Goal: Find specific page/section: Find specific page/section

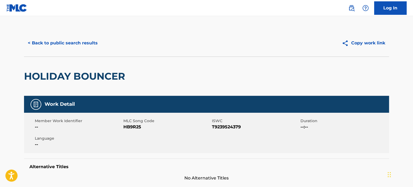
click at [80, 40] on button "< Back to public search results" at bounding box center [62, 42] width 77 height 13
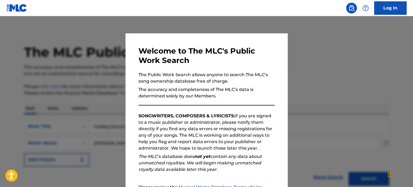
scroll to position [76, 0]
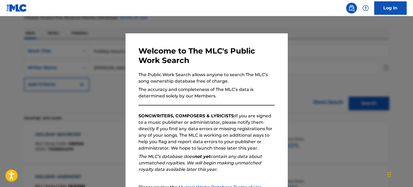
click at [81, 48] on div at bounding box center [206, 109] width 413 height 187
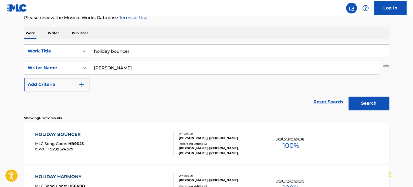
drag, startPoint x: 122, startPoint y: 50, endPoint x: 16, endPoint y: 37, distance: 106.3
click at [17, 39] on main "The MLC Public Work Search The accuracy and completeness of The MLC's data is d…" at bounding box center [206, 88] width 413 height 294
type input "dusty pink"
click at [133, 36] on div "Work Writer Publisher" at bounding box center [206, 33] width 365 height 11
drag, startPoint x: 136, startPoint y: 71, endPoint x: 23, endPoint y: 53, distance: 115.0
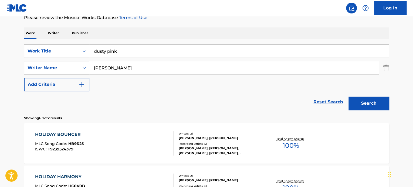
click at [23, 53] on div "The MLC Public Work Search The accuracy and completeness of The MLC's data is d…" at bounding box center [207, 93] width 378 height 278
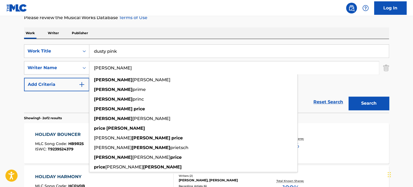
click at [348, 97] on button "Search" at bounding box center [368, 103] width 40 height 13
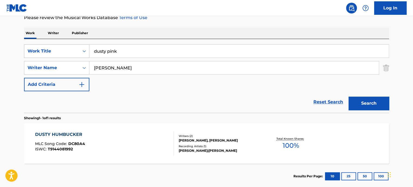
drag, startPoint x: 53, startPoint y: 60, endPoint x: 36, endPoint y: 55, distance: 17.8
click at [36, 55] on div "SearchWithCriteria6ea9367e-4292-4901-a133-2d7a45291683 Work Title dusty pink Se…" at bounding box center [206, 68] width 365 height 47
type input "the octopus"
click at [348, 97] on button "Search" at bounding box center [368, 103] width 40 height 13
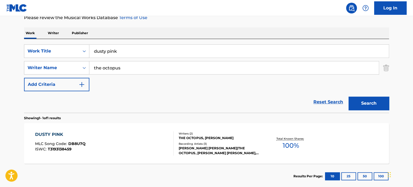
click at [55, 135] on div "DUSTY PINK" at bounding box center [60, 135] width 50 height 6
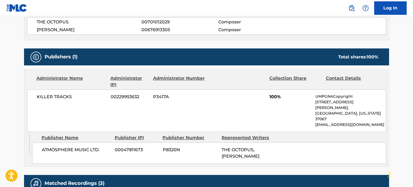
scroll to position [208, 0]
